Goal: Task Accomplishment & Management: Use online tool/utility

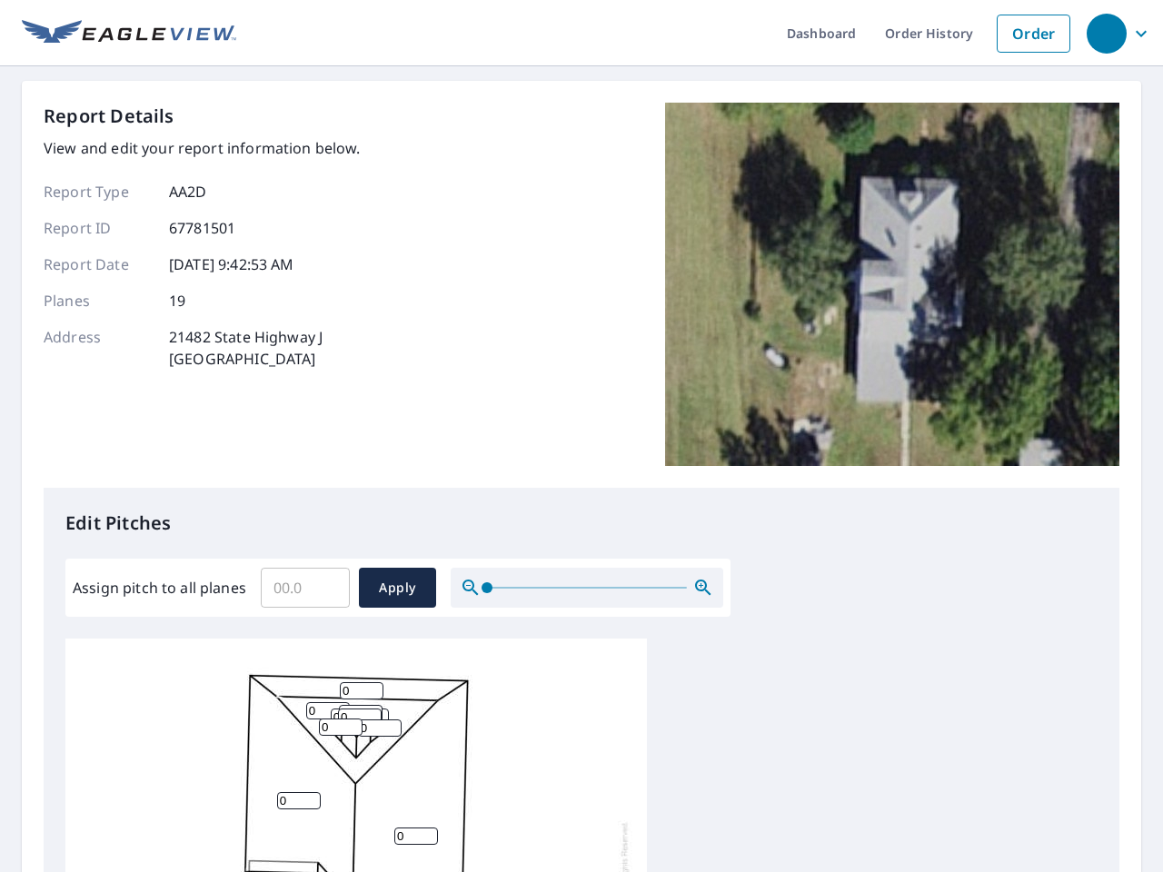
click at [581, 436] on div "Report Details View and edit your report information below. Report Type AA2D Re…" at bounding box center [582, 295] width 1076 height 385
click at [1106, 33] on div "button" at bounding box center [1107, 34] width 40 height 40
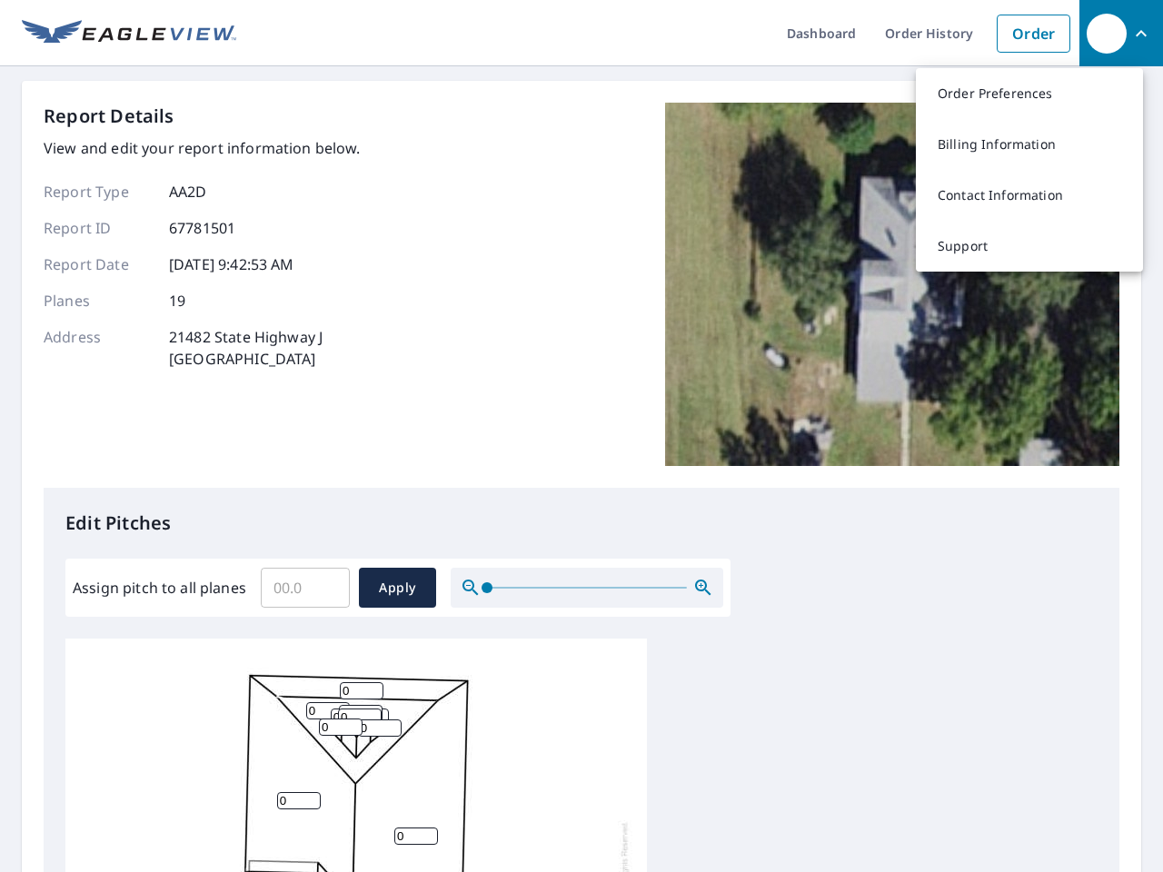
click at [305, 588] on input "Assign pitch to all planes" at bounding box center [305, 587] width 89 height 51
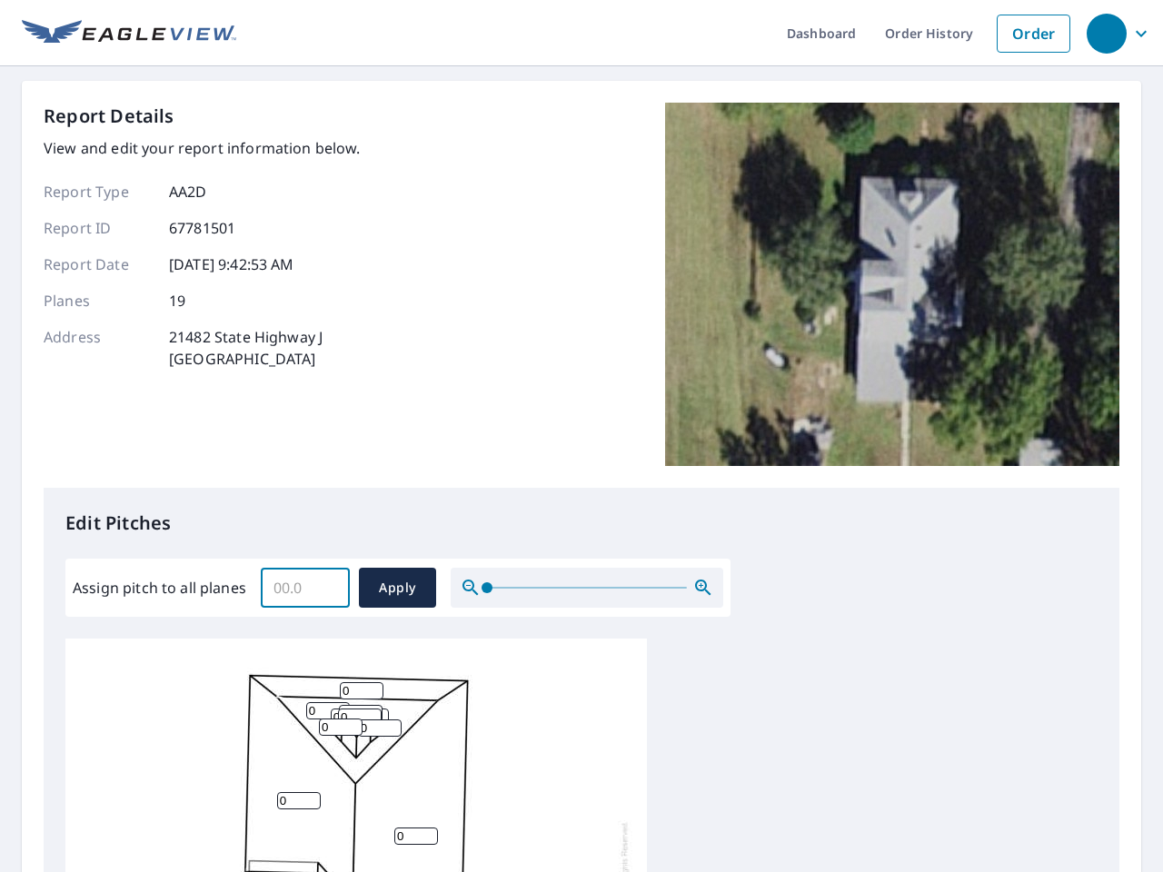
click at [397, 588] on span "Apply" at bounding box center [397, 588] width 48 height 23
click at [703, 588] on icon "button" at bounding box center [703, 588] width 22 height 22
